Goal: Task Accomplishment & Management: Use online tool/utility

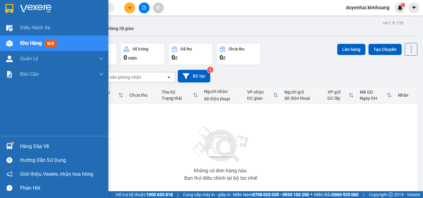
drag, startPoint x: 24, startPoint y: 147, endPoint x: 29, endPoint y: 147, distance: 4.6
click at [24, 147] on div "Hàng sắp về" at bounding box center [62, 146] width 84 height 9
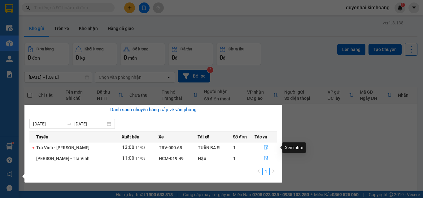
click at [267, 150] on button "button" at bounding box center [266, 148] width 22 height 10
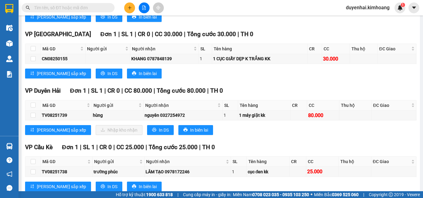
scroll to position [340, 0]
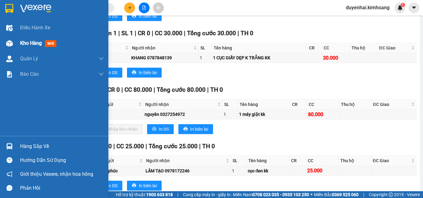
click at [26, 43] on span "Kho hàng" at bounding box center [31, 43] width 22 height 6
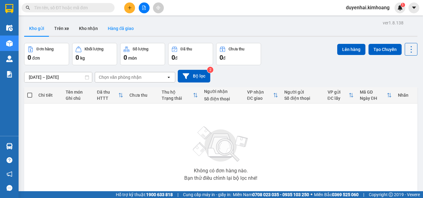
click at [122, 30] on button "Hàng đã giao" at bounding box center [121, 28] width 36 height 15
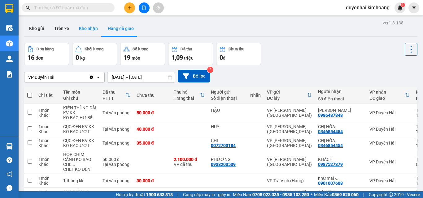
click at [89, 31] on button "Kho nhận" at bounding box center [88, 28] width 29 height 15
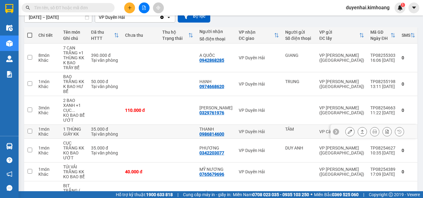
scroll to position [62, 0]
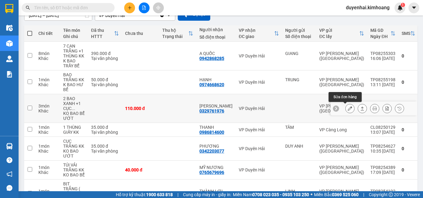
click at [348, 110] on icon at bounding box center [350, 108] width 4 height 4
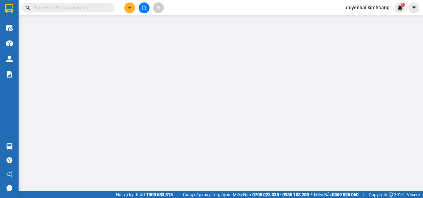
type input "0329761976"
type input "[PERSON_NAME]"
type input "110.000"
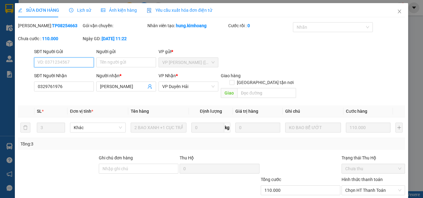
scroll to position [32, 0]
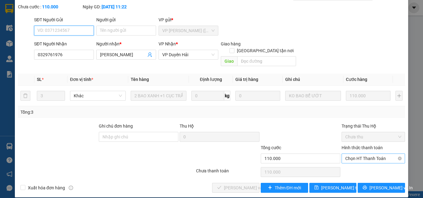
click at [369, 154] on span "Chọn HT Thanh Toán" at bounding box center [373, 158] width 56 height 9
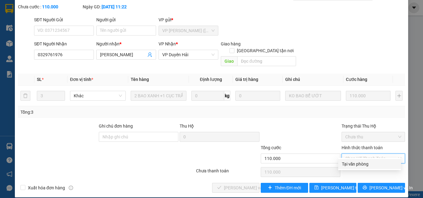
click at [364, 164] on div "Tại văn phòng" at bounding box center [369, 164] width 55 height 7
type input "0"
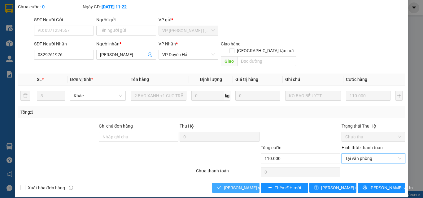
click at [241, 185] on span "[PERSON_NAME] và Giao hàng" at bounding box center [253, 188] width 59 height 7
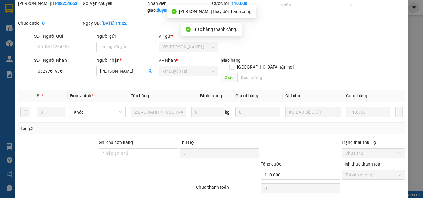
scroll to position [0, 0]
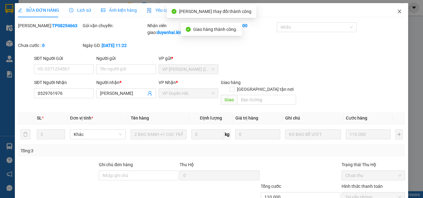
click at [397, 10] on icon "close" at bounding box center [399, 11] width 5 height 5
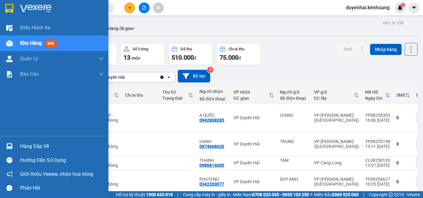
click at [40, 145] on div "Hàng sắp về" at bounding box center [62, 146] width 84 height 9
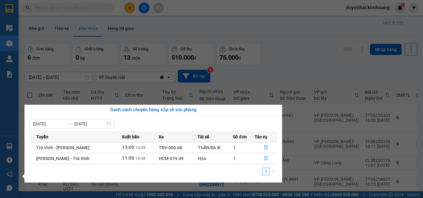
click at [6, 130] on div "Điều hành xe Kho hàng mới Quản [PERSON_NAME] lý chuyến Quản lý khách hàng mới B…" at bounding box center [9, 99] width 19 height 198
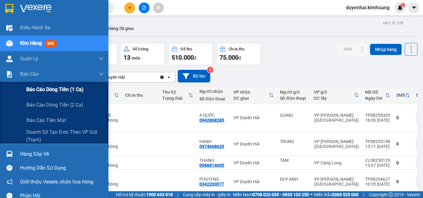
click at [62, 91] on span "Báo cáo dòng tiền (1 ca)" at bounding box center [54, 90] width 57 height 8
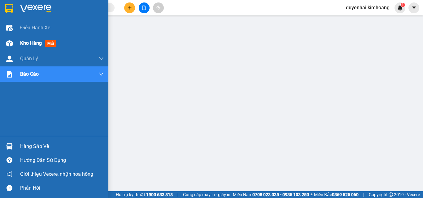
click at [27, 43] on span "Kho hàng" at bounding box center [31, 43] width 22 height 6
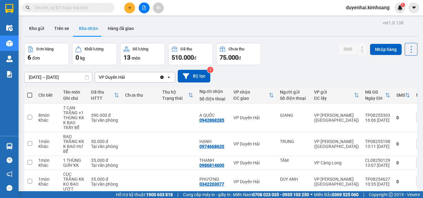
click at [64, 9] on input "text" at bounding box center [70, 7] width 73 height 7
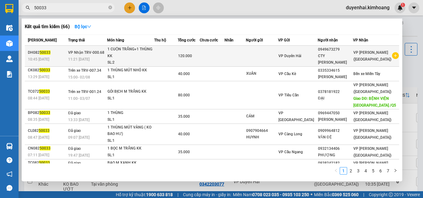
type input "50033"
click at [268, 59] on td at bounding box center [262, 56] width 32 height 21
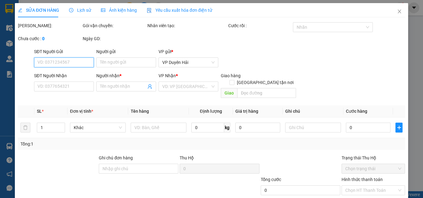
type input "0949673279"
type input "CTY [PERSON_NAME]"
type input "120.000"
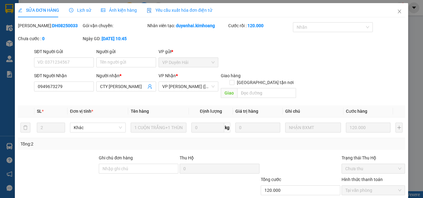
click at [80, 14] on div "Lịch sử" at bounding box center [80, 10] width 22 height 14
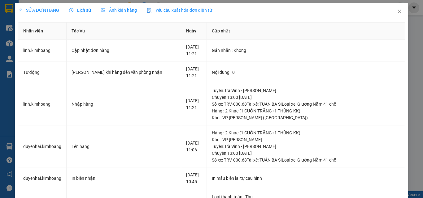
click at [42, 9] on span "SỬA ĐƠN HÀNG" at bounding box center [38, 10] width 41 height 5
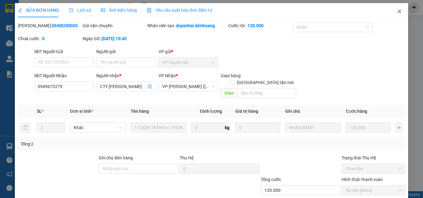
click at [397, 13] on icon "close" at bounding box center [399, 11] width 5 height 5
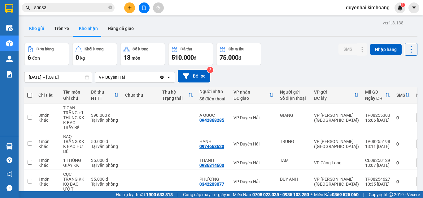
click at [39, 28] on button "Kho gửi" at bounding box center [36, 28] width 25 height 15
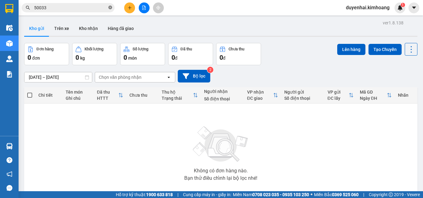
click at [111, 9] on icon "close-circle" at bounding box center [110, 8] width 4 height 4
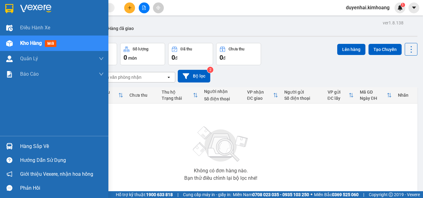
click at [22, 150] on div "Hàng sắp về" at bounding box center [62, 146] width 84 height 9
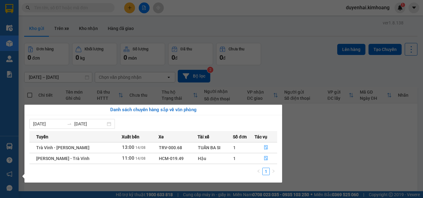
click at [308, 134] on section "Kết quả tìm kiếm ( 66 ) Bộ lọc Mã ĐH Trạng thái Món hàng Thu hộ Tổng cước Chưa …" at bounding box center [211, 99] width 423 height 198
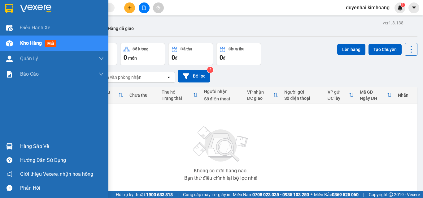
click at [20, 150] on div "Hàng sắp về" at bounding box center [62, 146] width 84 height 9
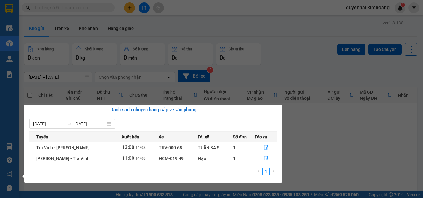
click at [348, 138] on section "Kết quả tìm kiếm ( 66 ) Bộ lọc Mã ĐH Trạng thái Món hàng Thu hộ Tổng cước Chưa …" at bounding box center [211, 99] width 423 height 198
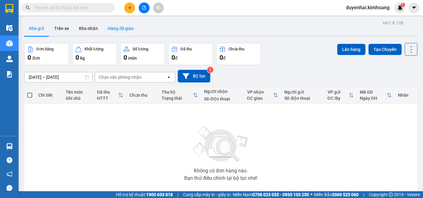
click at [103, 33] on button "Hàng đã giao" at bounding box center [121, 28] width 36 height 15
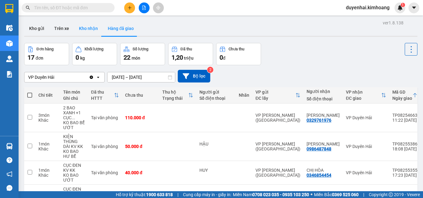
click at [93, 32] on button "Kho nhận" at bounding box center [88, 28] width 29 height 15
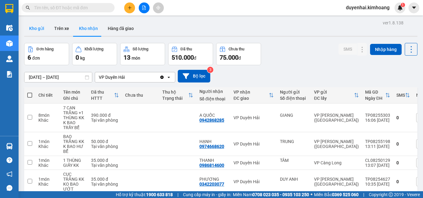
click at [37, 33] on button "Kho gửi" at bounding box center [36, 28] width 25 height 15
